Goal: Information Seeking & Learning: Learn about a topic

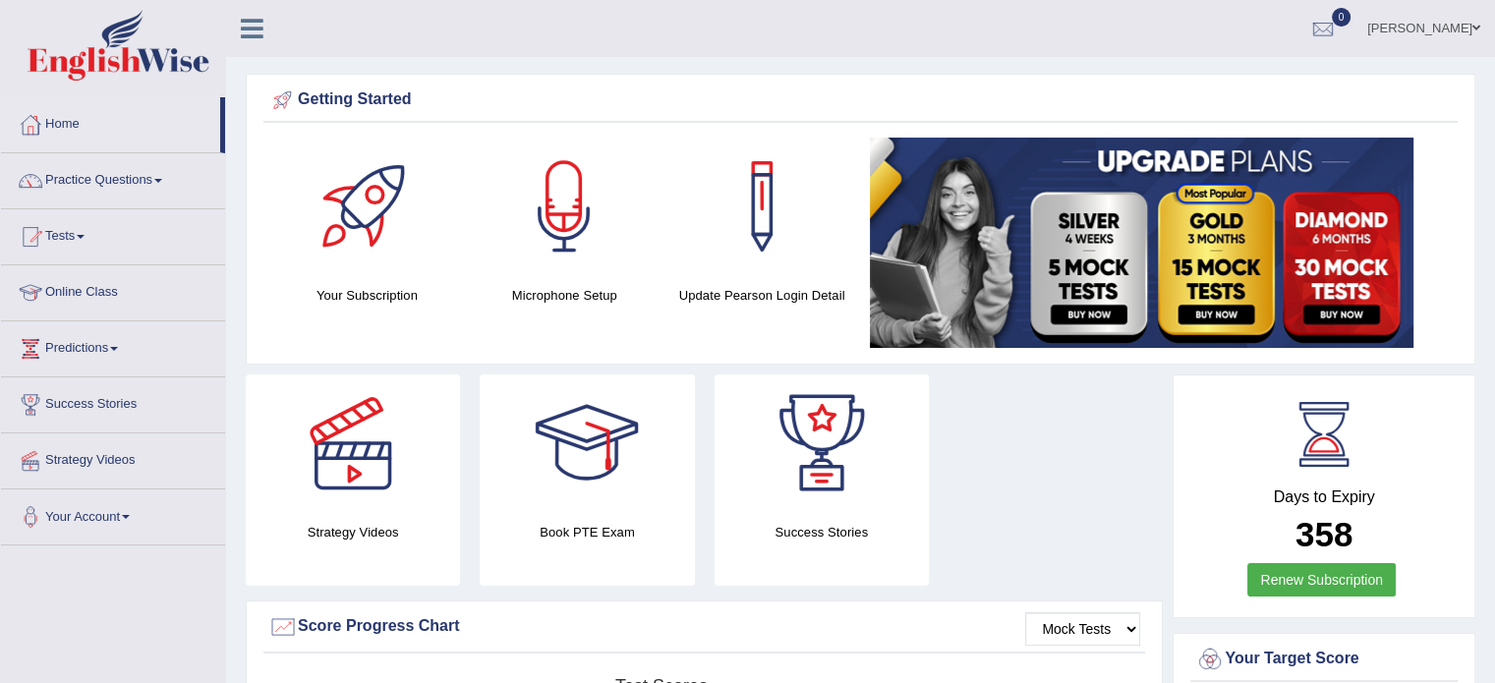
click at [182, 286] on link "Online Class" at bounding box center [113, 289] width 224 height 49
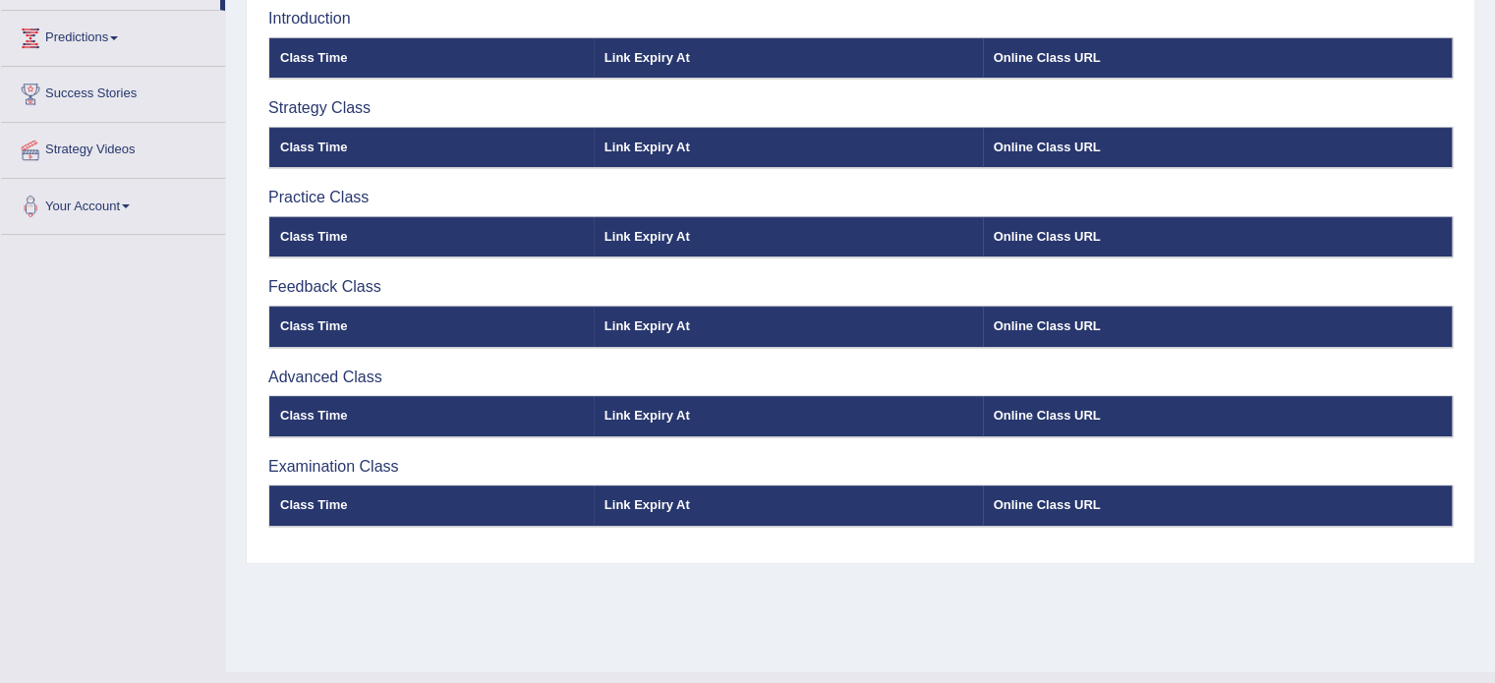
scroll to position [310, 0]
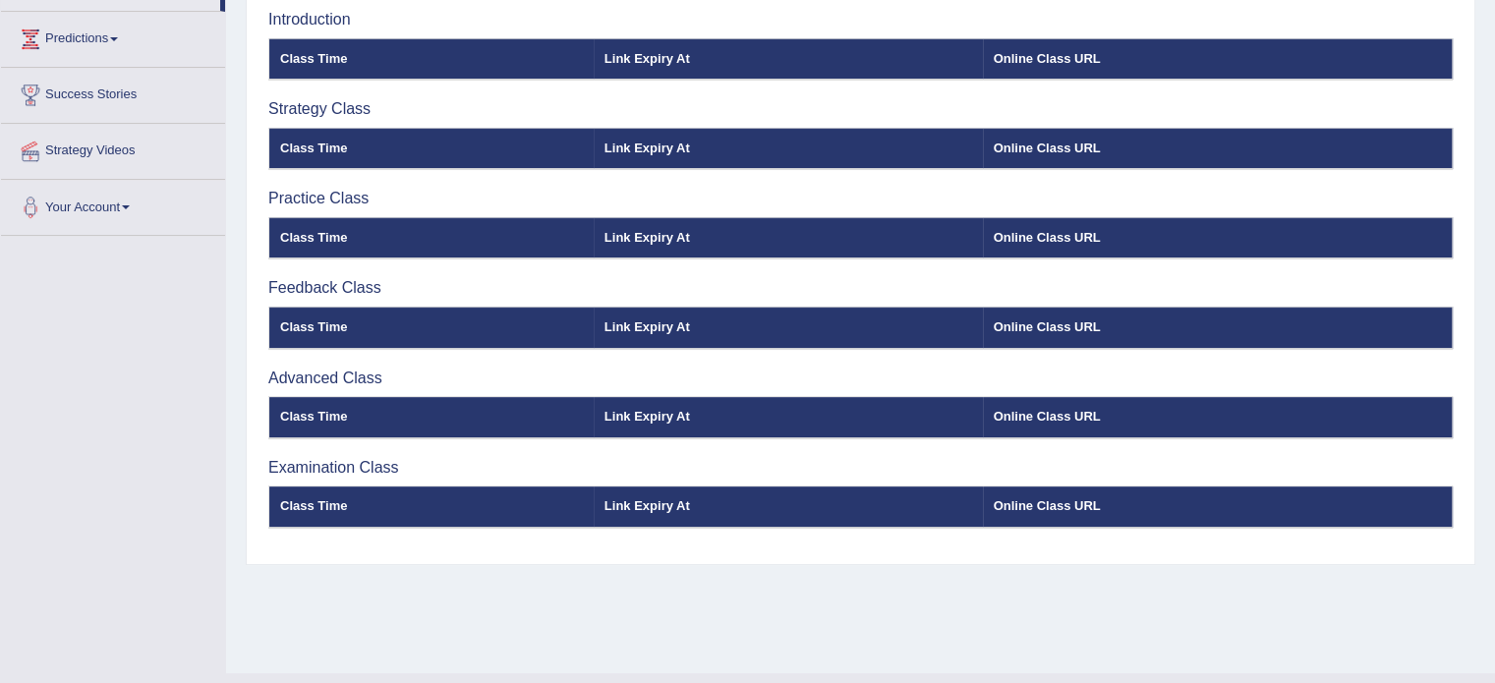
click at [1478, 16] on div "Home Online Classes Online Classes Note: All timings below are Melbourne local …" at bounding box center [860, 181] width 1269 height 983
click at [1484, 15] on div "Home Online Classes Online Classes Note: All timings below are Melbourne local …" at bounding box center [860, 181] width 1269 height 983
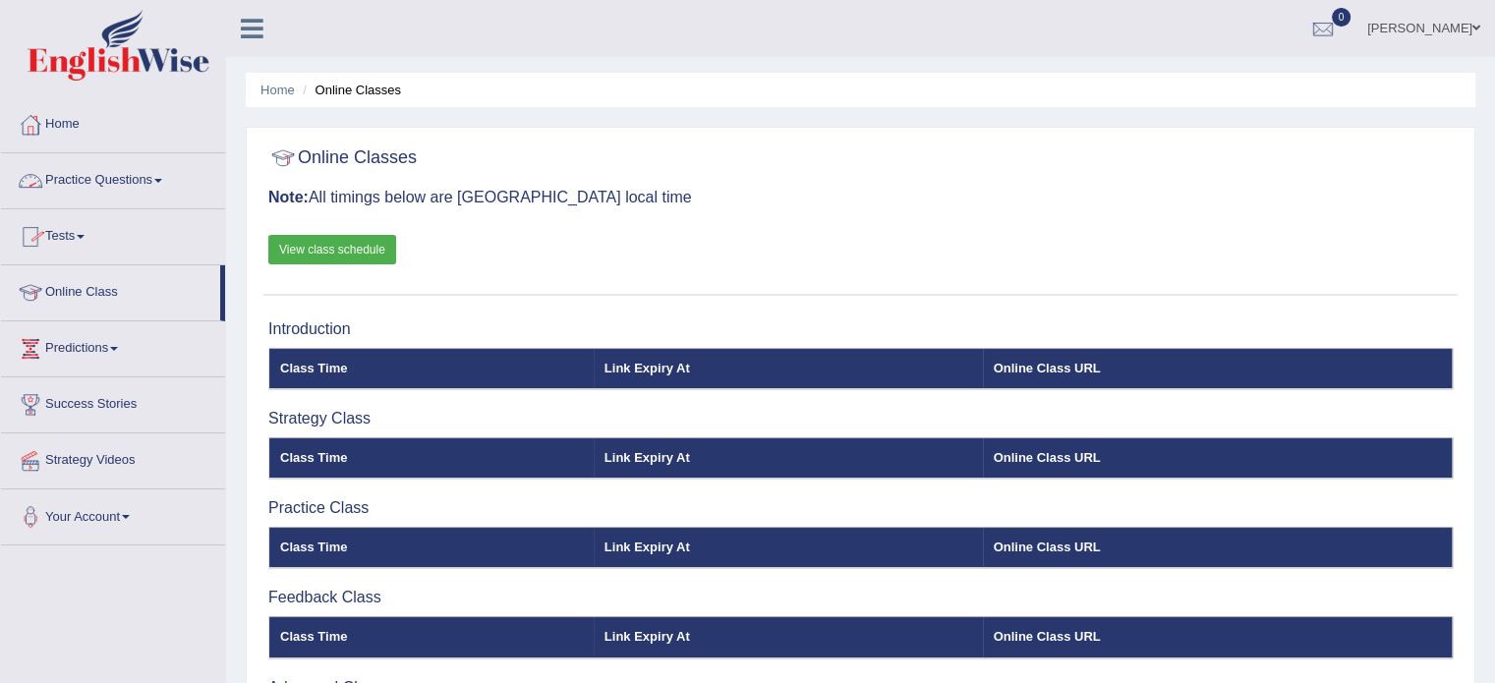
click at [169, 180] on link "Practice Questions" at bounding box center [113, 177] width 224 height 49
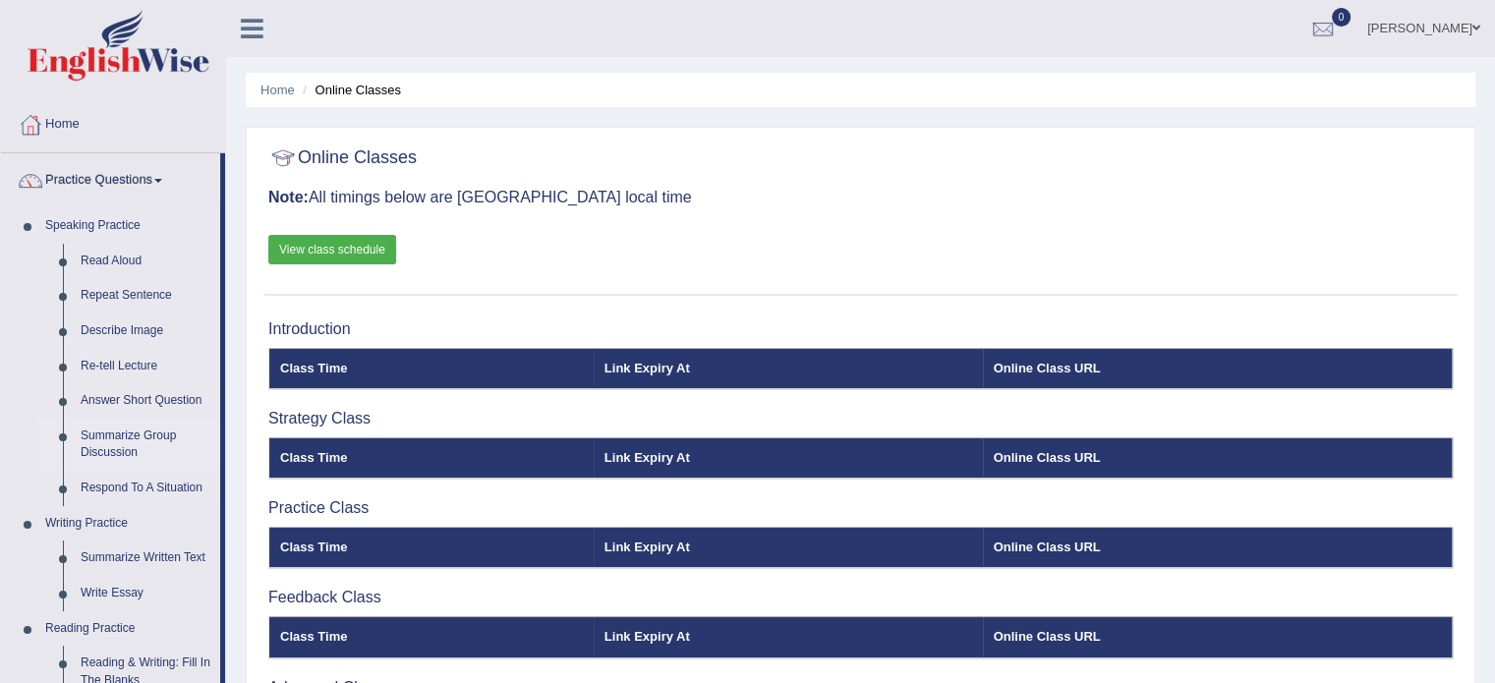
click at [154, 437] on link "Summarize Group Discussion" at bounding box center [146, 445] width 148 height 52
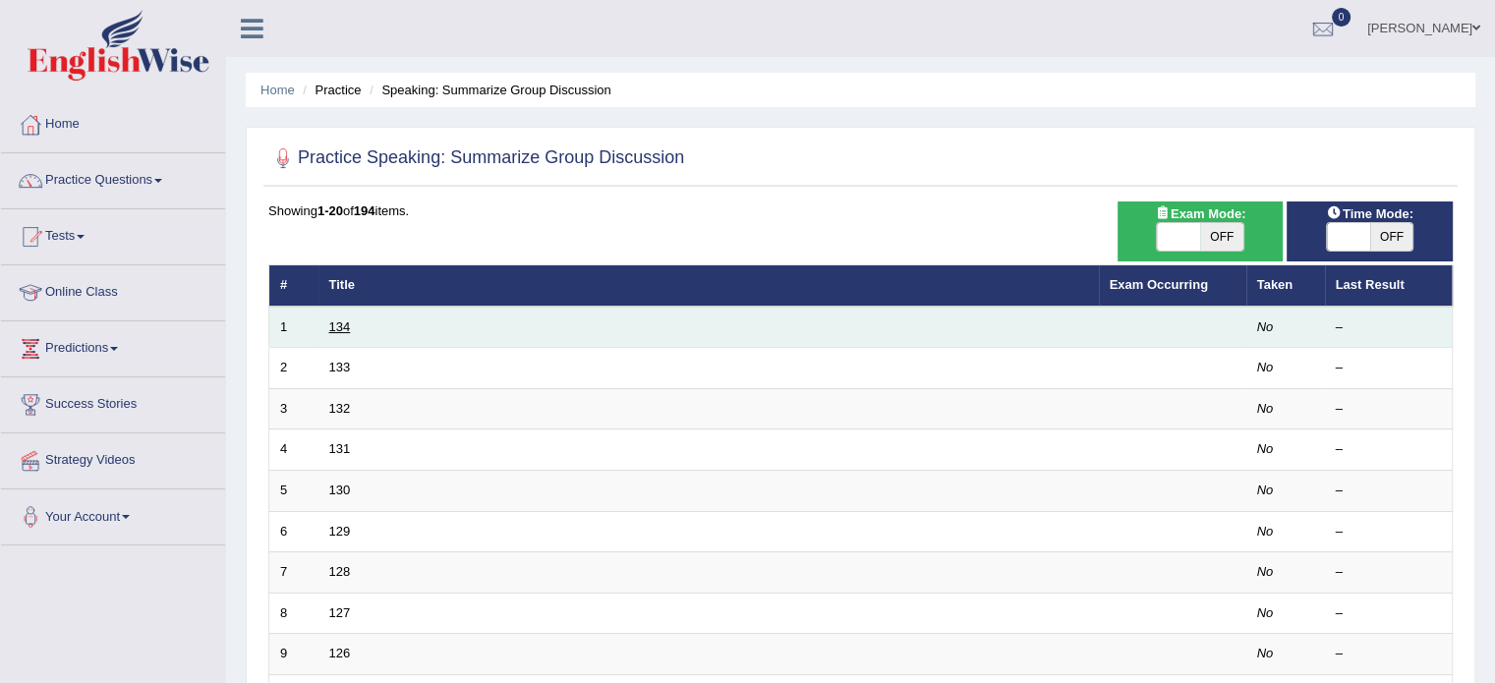
click at [339, 319] on link "134" at bounding box center [340, 326] width 22 height 15
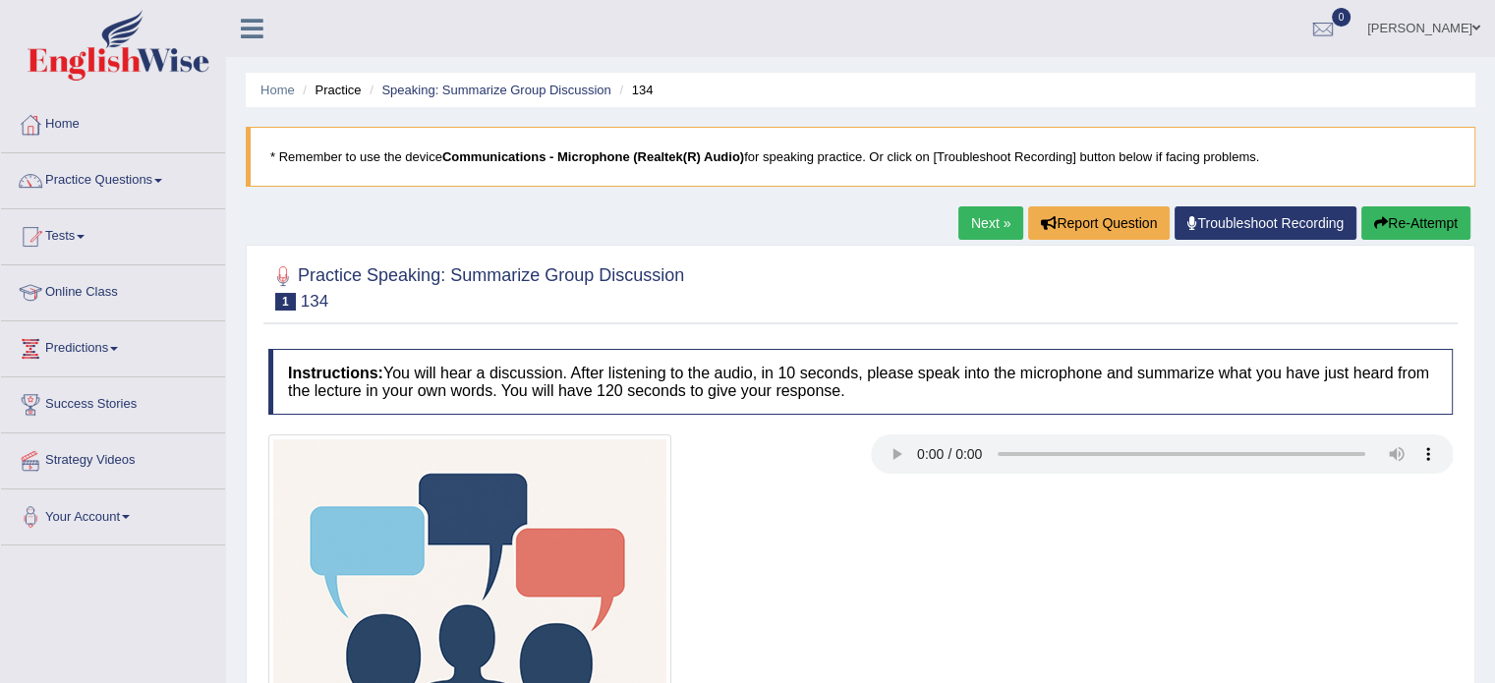
click at [170, 174] on link "Practice Questions" at bounding box center [113, 177] width 224 height 49
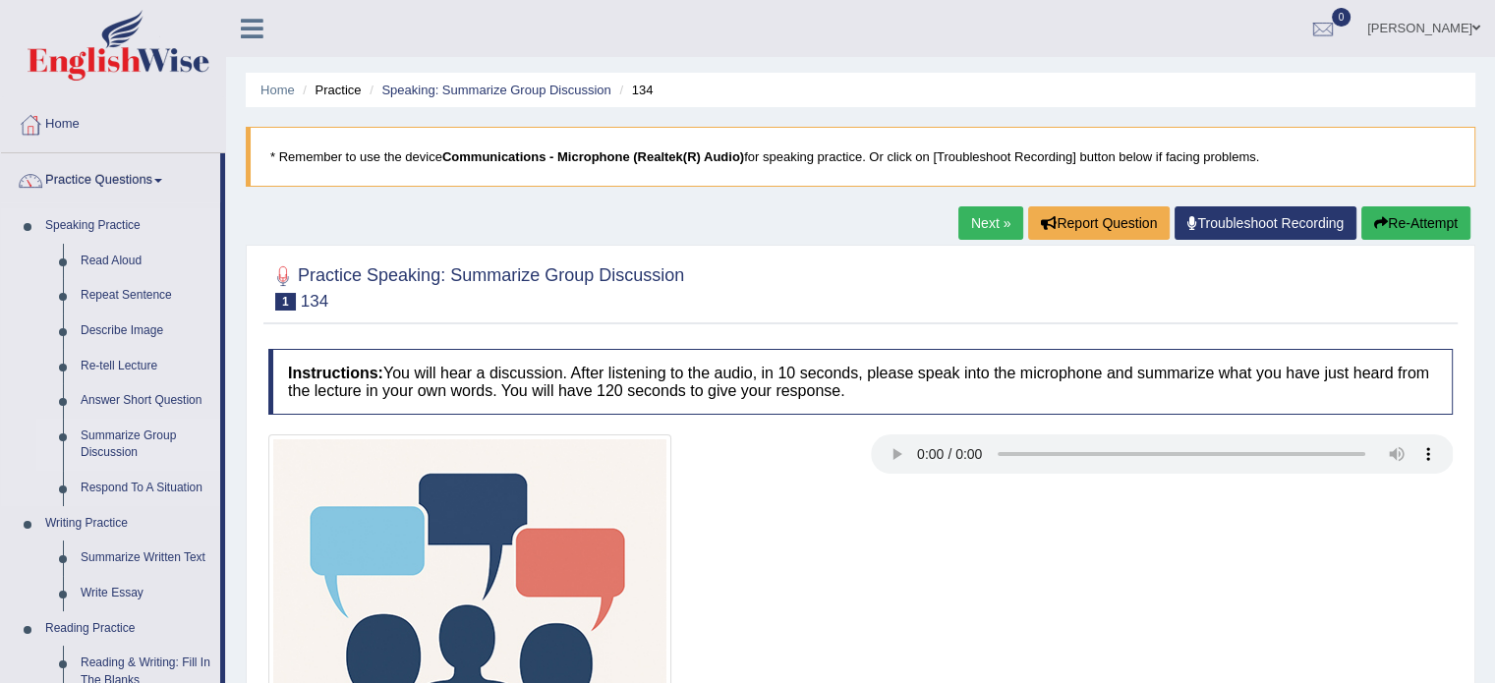
click at [152, 439] on link "Summarize Group Discussion" at bounding box center [146, 445] width 148 height 52
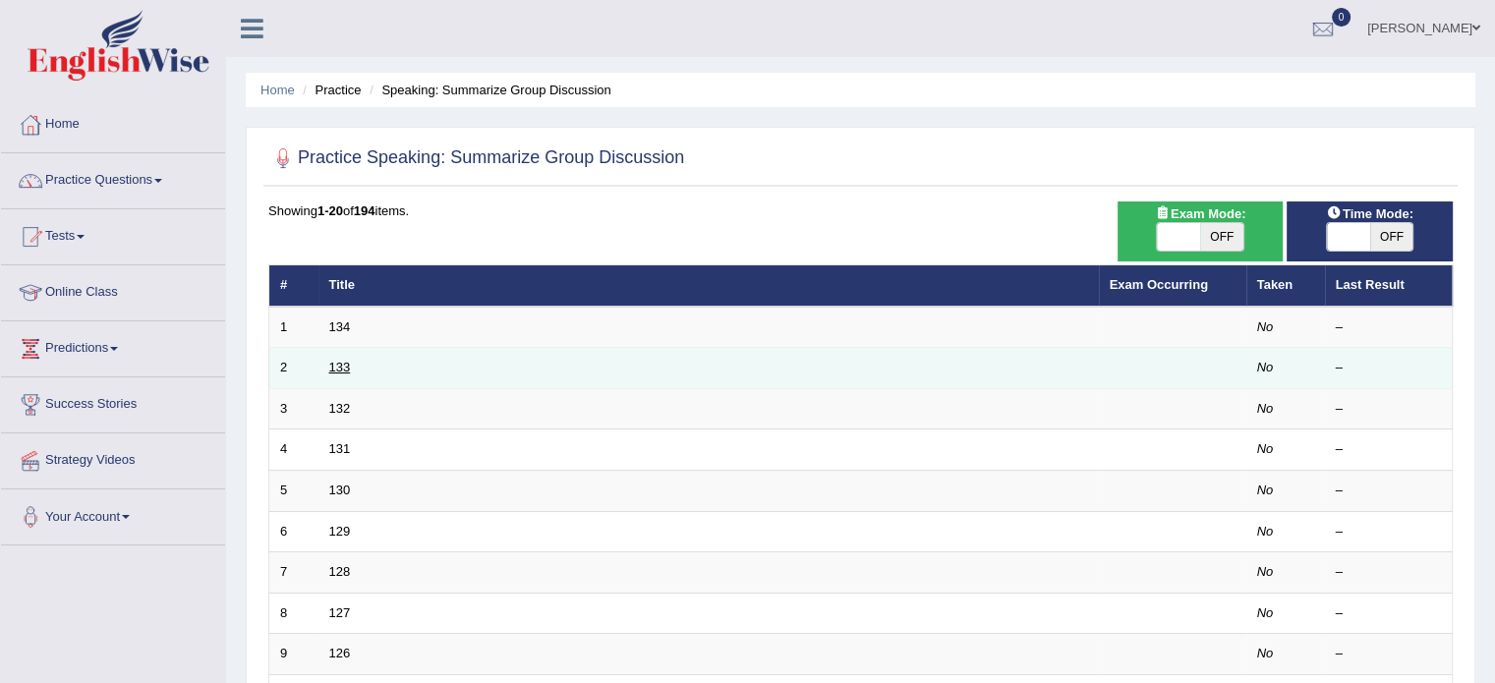
click at [330, 369] on link "133" at bounding box center [340, 367] width 22 height 15
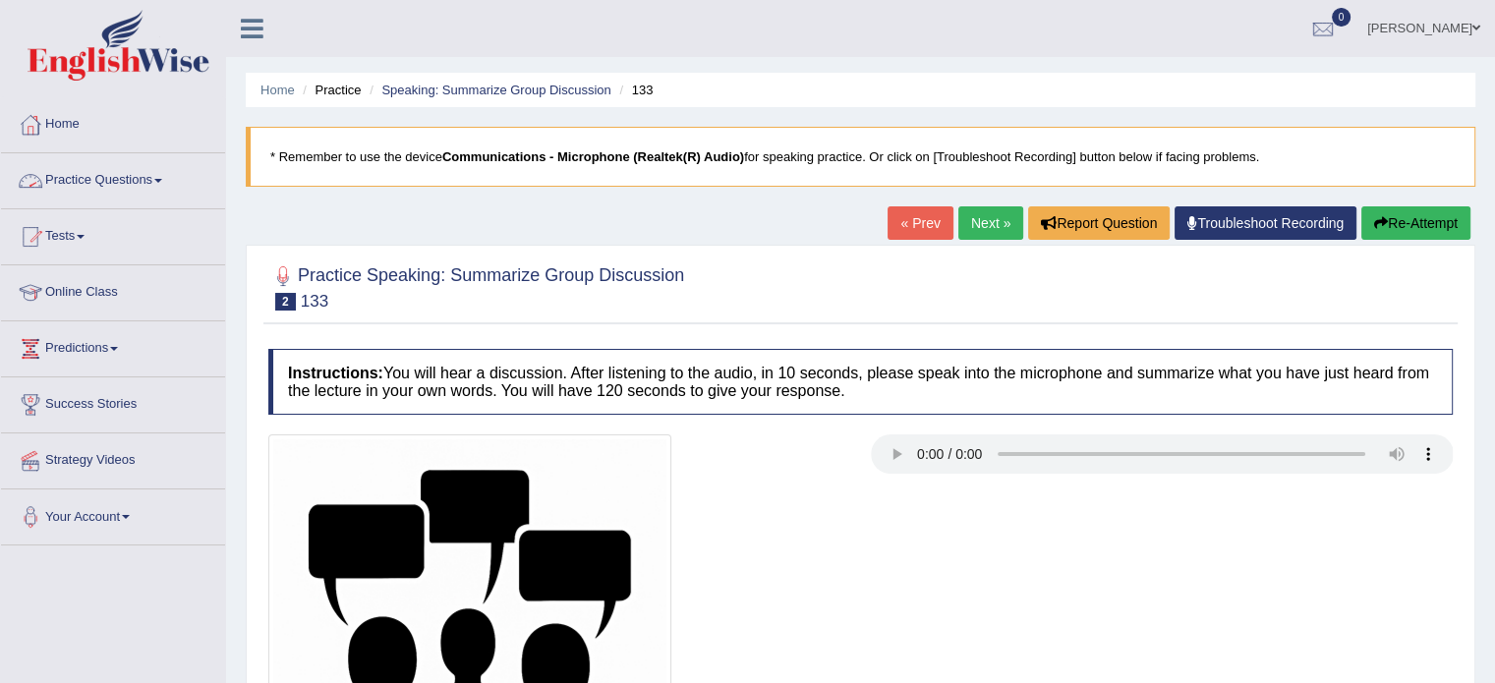
click at [171, 175] on link "Practice Questions" at bounding box center [113, 177] width 224 height 49
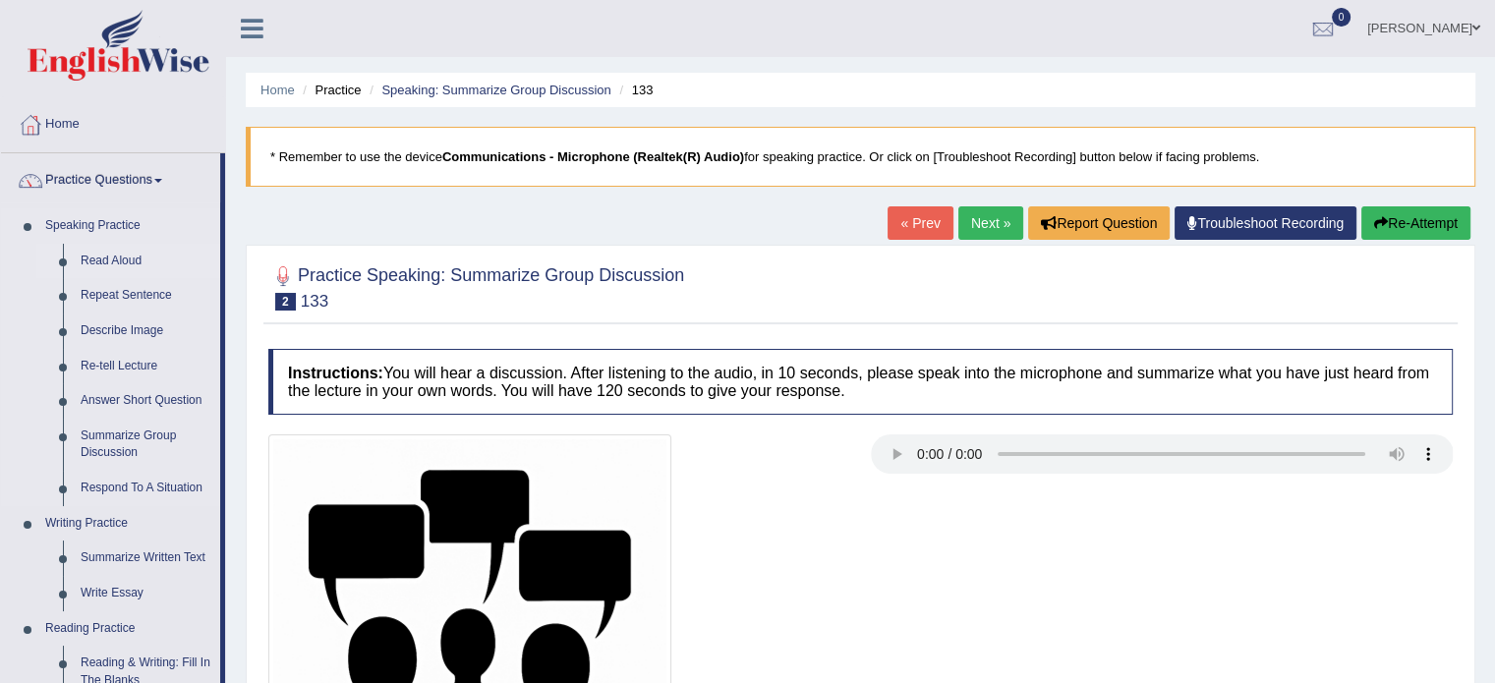
click at [130, 258] on link "Read Aloud" at bounding box center [146, 261] width 148 height 35
